Goal: Task Accomplishment & Management: Use online tool/utility

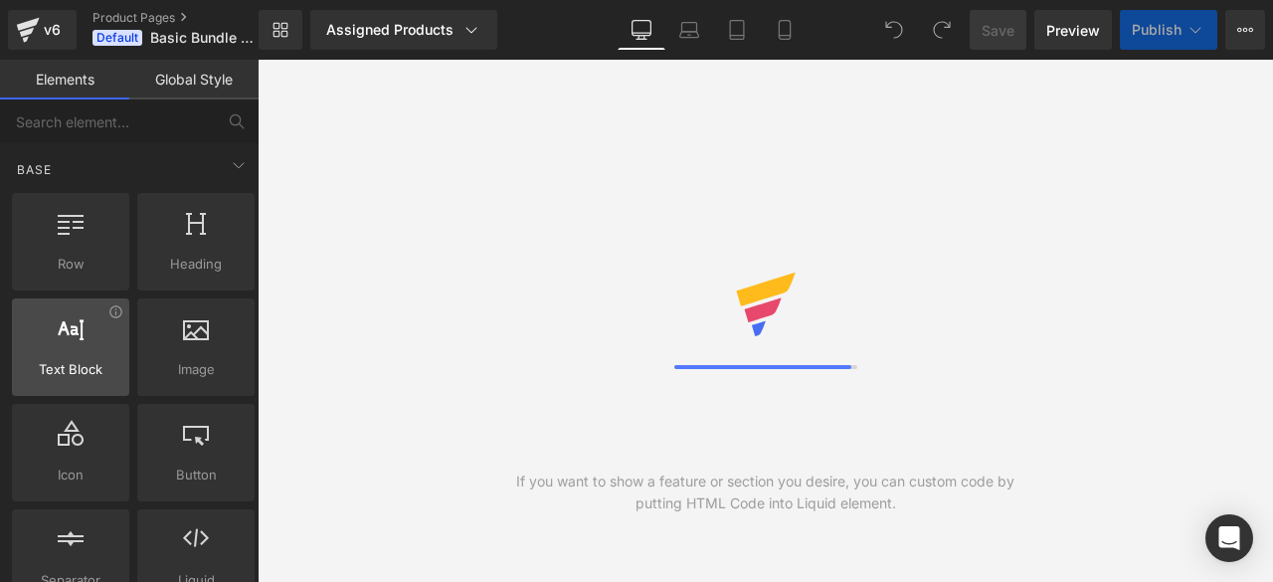
click at [233, 167] on icon at bounding box center [239, 165] width 24 height 24
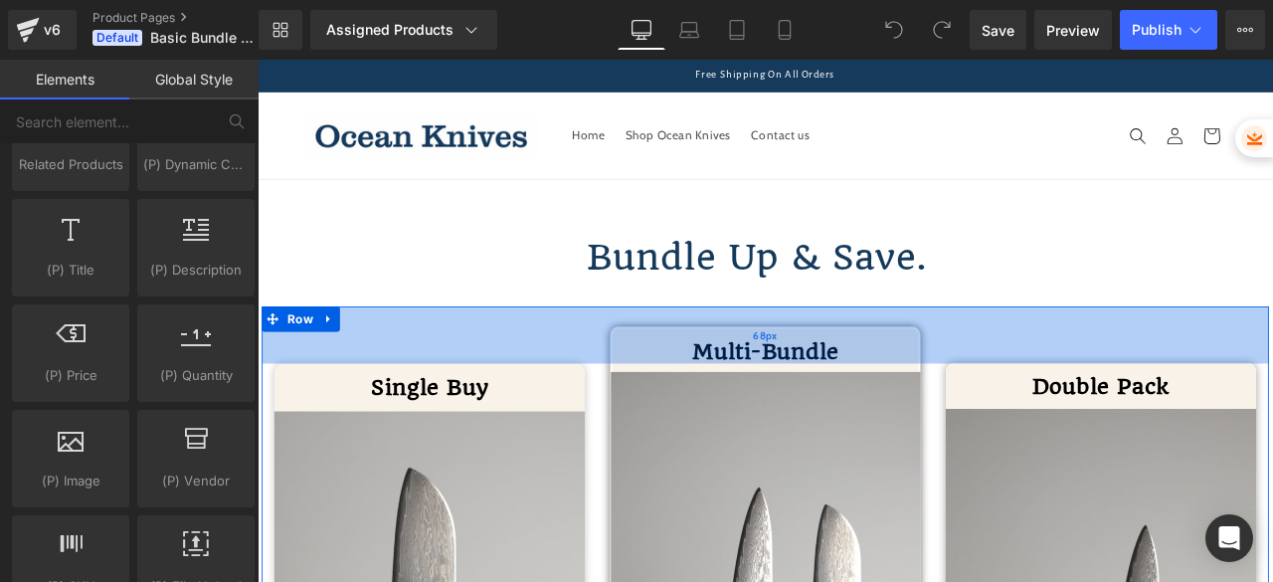
click at [547, 379] on div "68px" at bounding box center [858, 386] width 1193 height 68
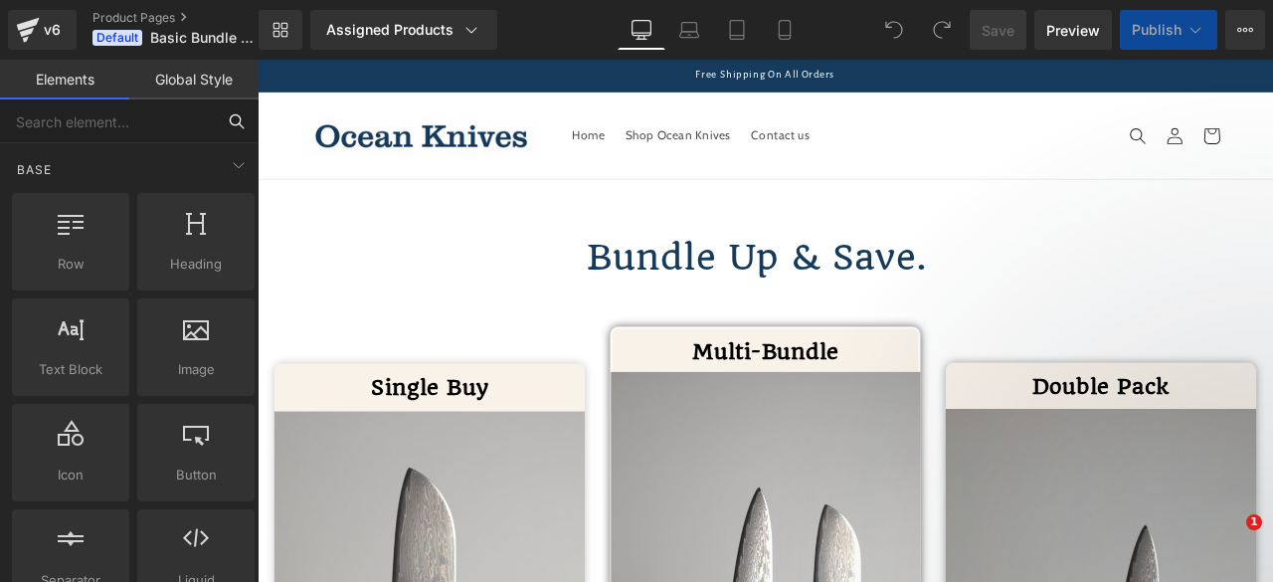
click at [119, 122] on input "text" at bounding box center [107, 121] width 215 height 44
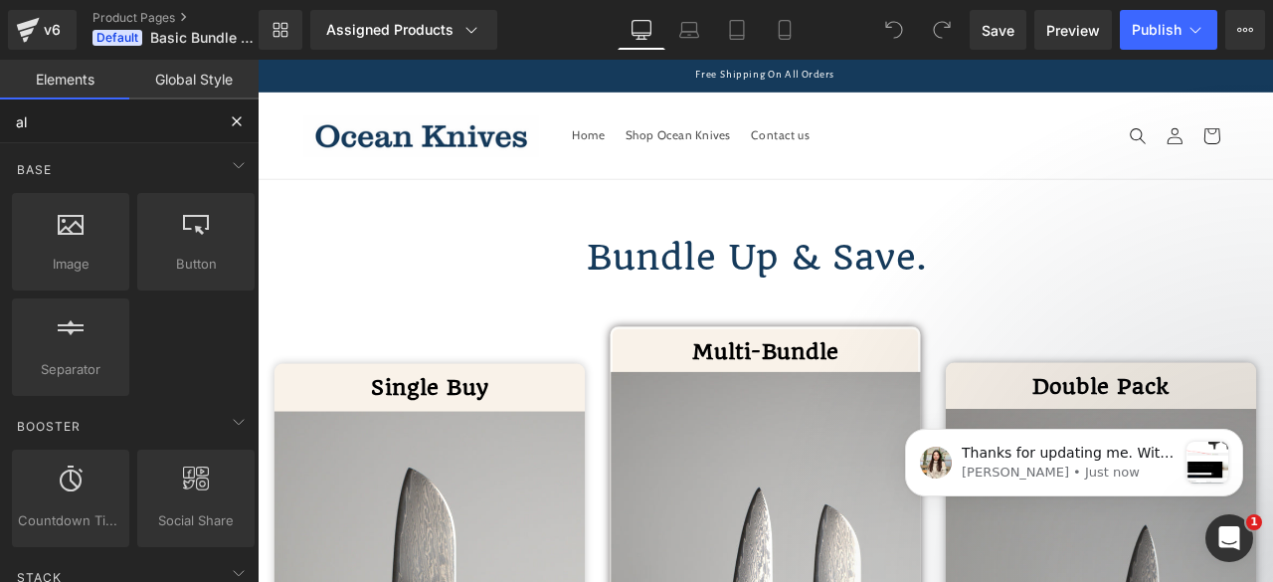
type input "a"
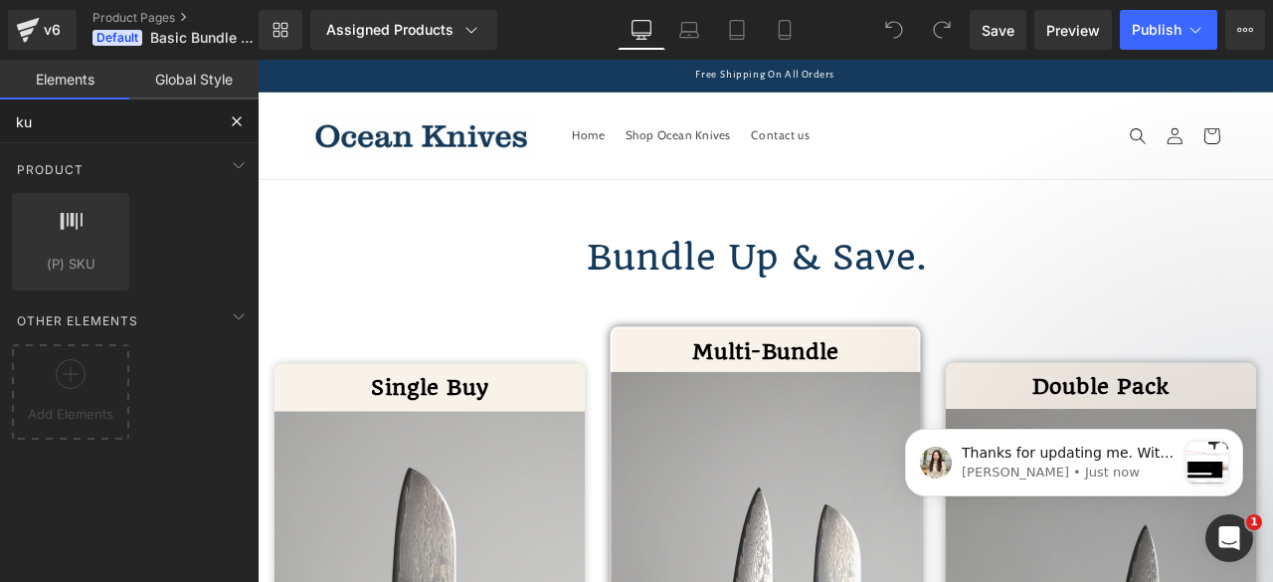
type input "k"
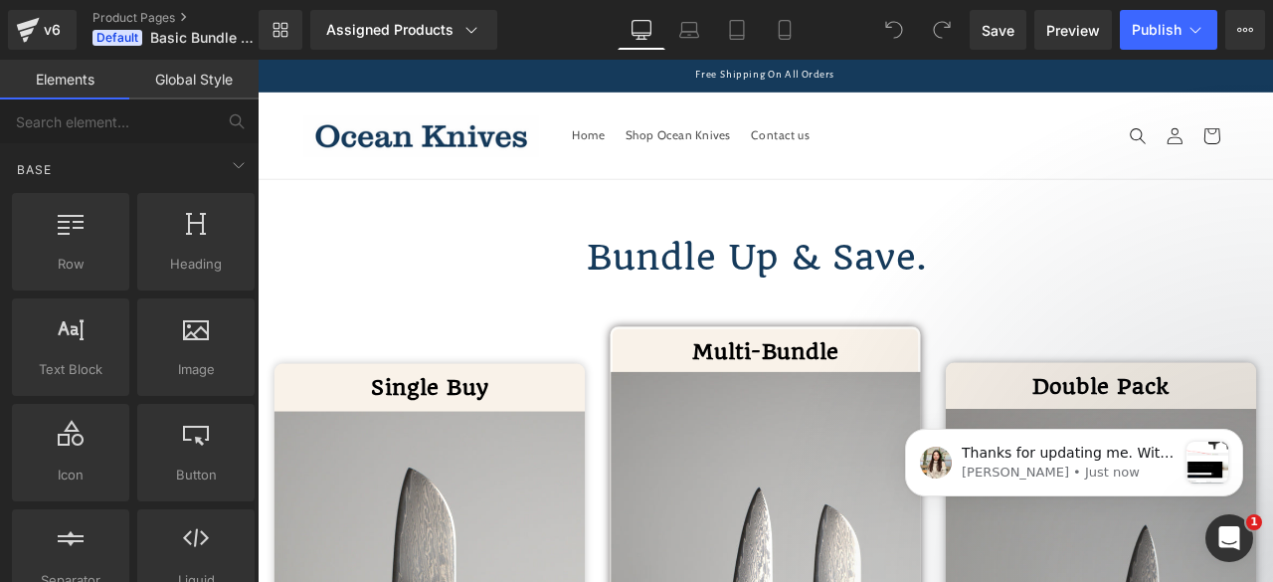
click at [169, 86] on link "Global Style" at bounding box center [193, 80] width 129 height 40
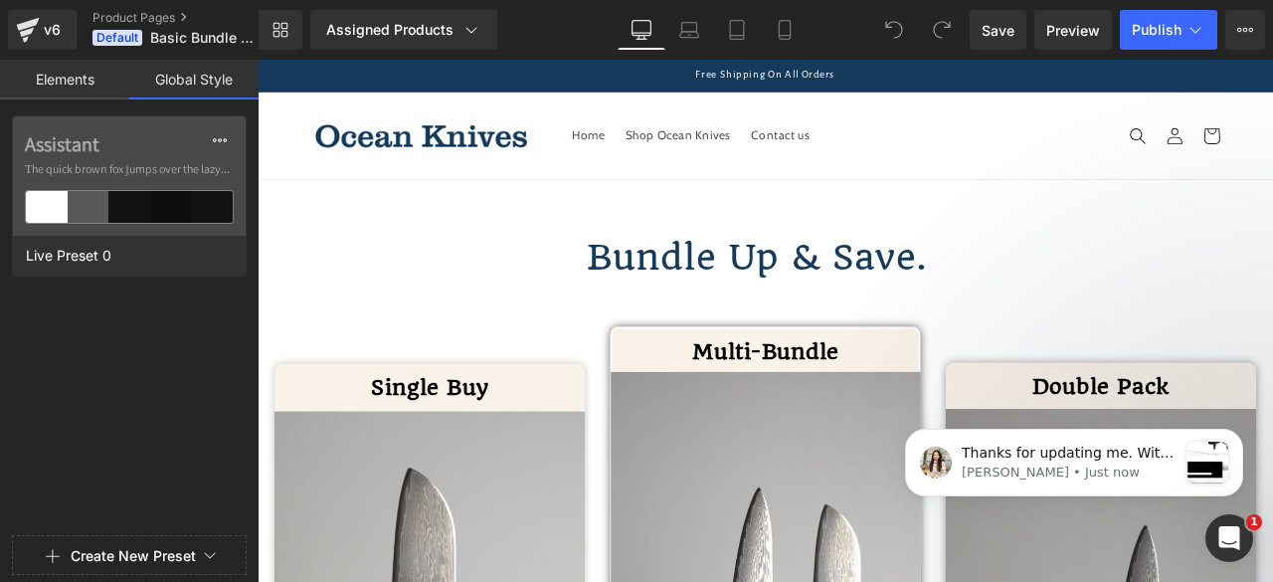
click at [68, 88] on link "Elements" at bounding box center [64, 80] width 129 height 40
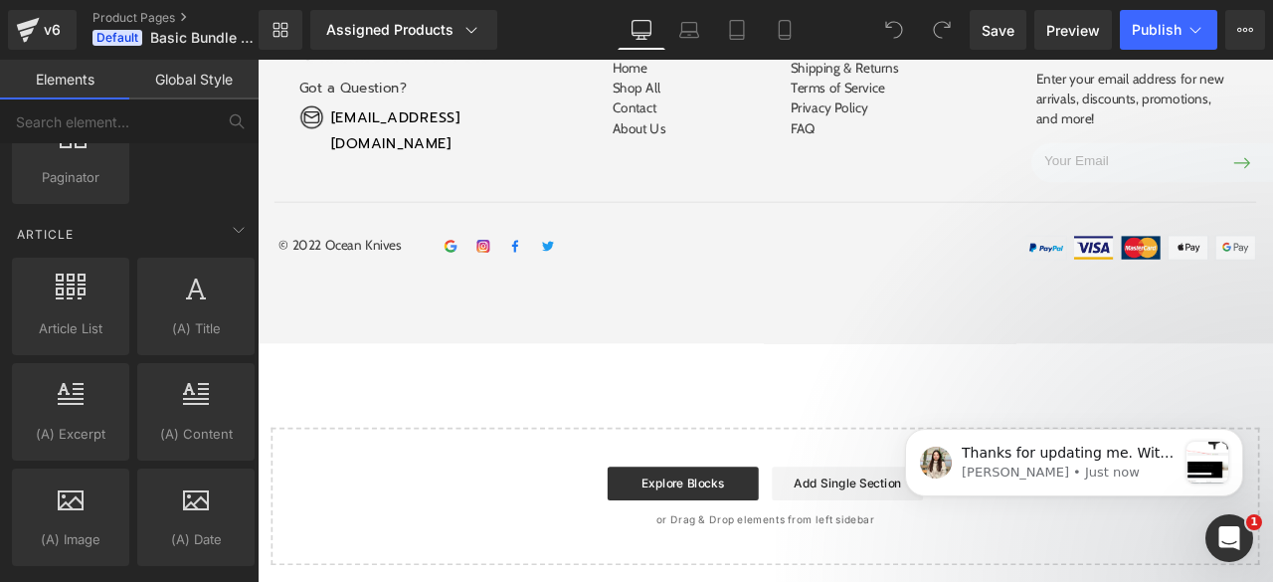
scroll to position [3919, 0]
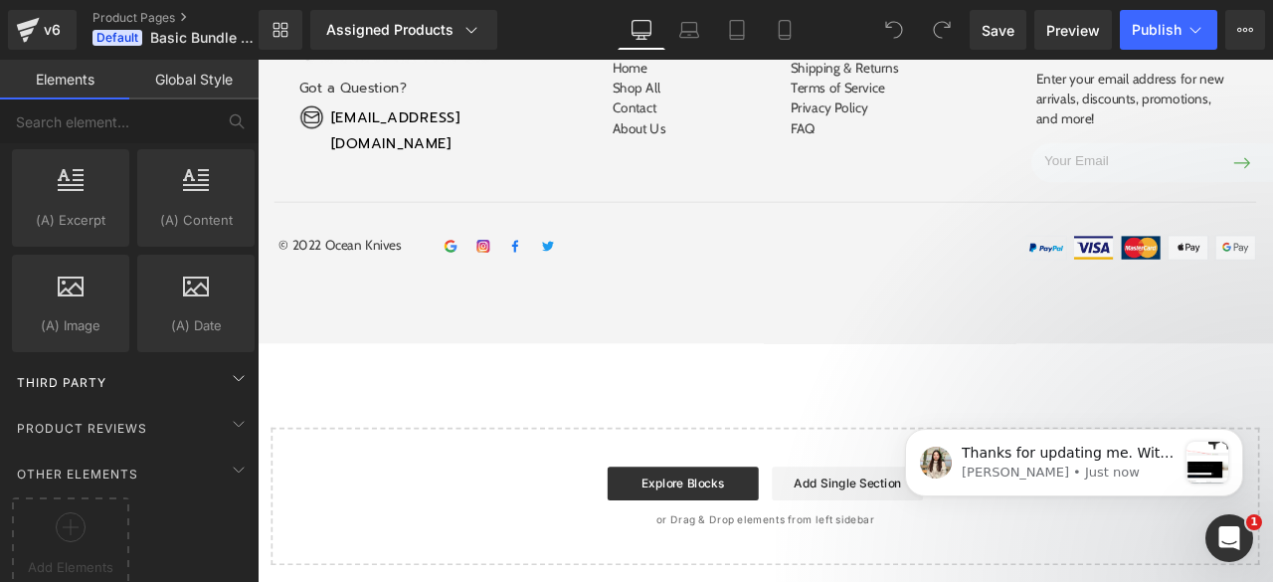
click at [183, 362] on div "Third Party" at bounding box center [133, 382] width 251 height 40
click at [231, 366] on icon at bounding box center [239, 378] width 24 height 24
click at [81, 373] on span "Third Party" at bounding box center [61, 382] width 93 height 19
